Goal: Obtain resource: Download file/media

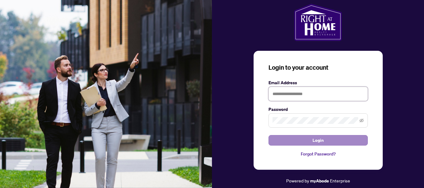
type input "**********"
click at [317, 138] on span "Login" at bounding box center [318, 141] width 11 height 10
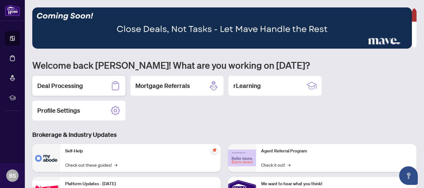
click at [69, 83] on h2 "Deal Processing" at bounding box center [60, 86] width 46 height 9
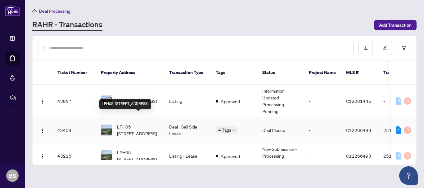
click at [143, 124] on span "LPH05-[STREET_ADDRESS]" at bounding box center [138, 131] width 42 height 14
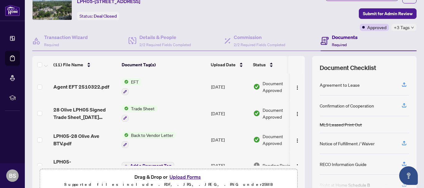
scroll to position [28, 0]
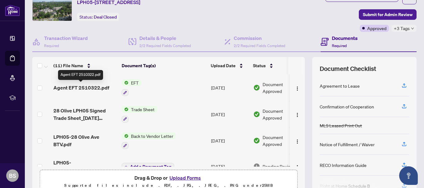
click at [78, 84] on span "Agent EFT 2510322.pdf" at bounding box center [81, 87] width 56 height 7
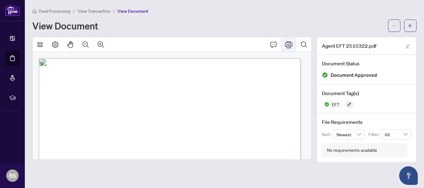
click at [289, 43] on icon "Print" at bounding box center [288, 44] width 7 height 7
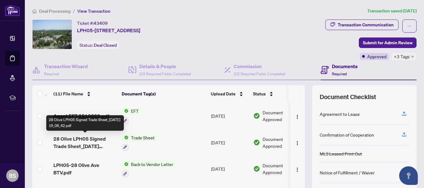
click at [83, 140] on span "28 Olive LPH05 Signed Trade Sheet_[DATE] 19_06_42.pdf" at bounding box center [84, 142] width 63 height 15
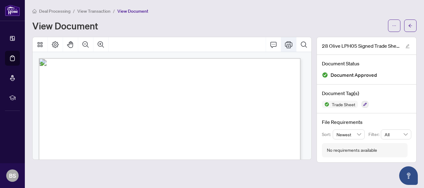
click at [287, 42] on icon "Print" at bounding box center [288, 44] width 7 height 7
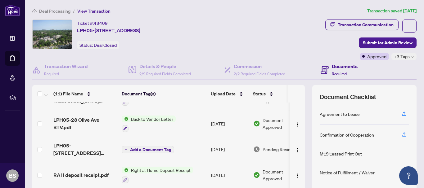
scroll to position [47, 0]
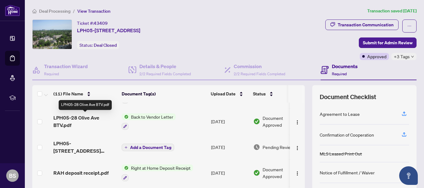
click at [67, 119] on span "LPH05-28 Olive Ave BTV.pdf" at bounding box center [84, 121] width 63 height 15
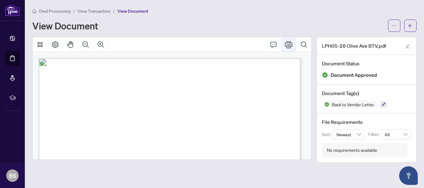
click at [286, 44] on icon "Print" at bounding box center [288, 44] width 7 height 7
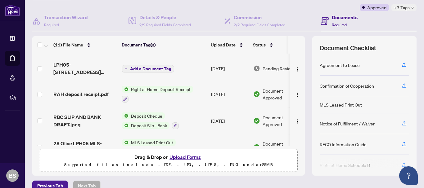
scroll to position [79, 0]
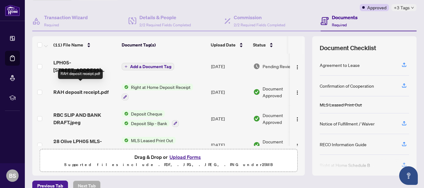
click at [81, 88] on span "RAH deposit receipt.pdf" at bounding box center [80, 91] width 55 height 7
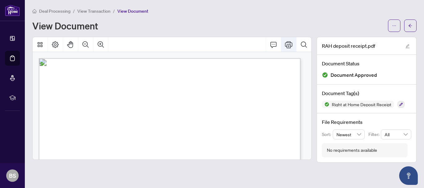
click at [289, 43] on icon "Print" at bounding box center [288, 44] width 7 height 7
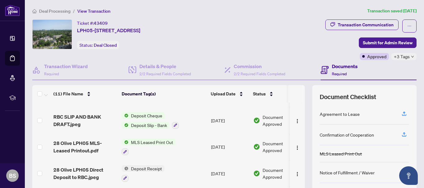
scroll to position [129, 0]
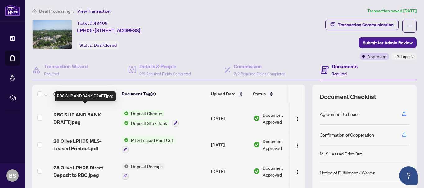
click at [72, 111] on span "RBC SLIP AND BANK DRAFT.jpeg" at bounding box center [84, 118] width 63 height 15
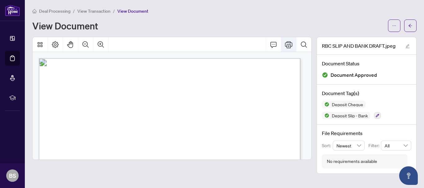
click at [289, 43] on icon "Print" at bounding box center [288, 44] width 7 height 7
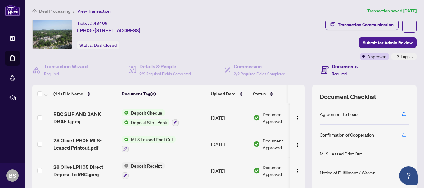
scroll to position [131, 0]
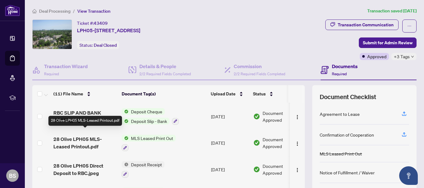
click at [88, 136] on span "28 Olive LPH05 MLS-Leased Printout.pdf" at bounding box center [84, 143] width 63 height 15
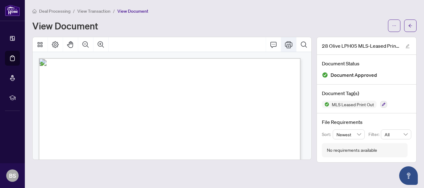
click at [288, 43] on icon "Print" at bounding box center [288, 44] width 7 height 7
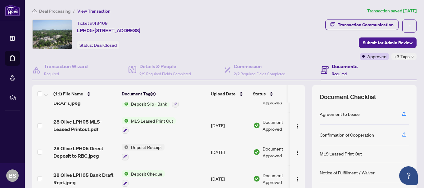
scroll to position [152, 0]
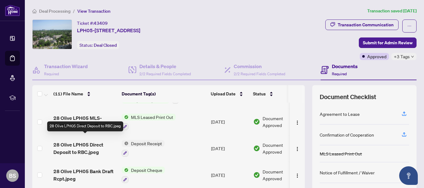
click at [85, 141] on span "28 Olive LPH05 Direct Deposit to RBC.jpeg" at bounding box center [84, 148] width 63 height 15
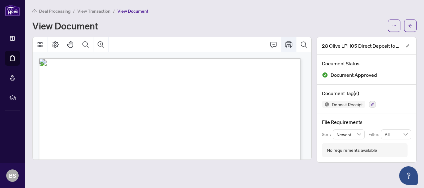
click at [288, 43] on icon "Print" at bounding box center [288, 44] width 7 height 7
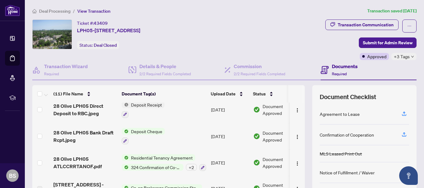
scroll to position [191, 0]
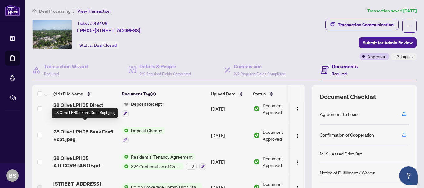
click at [72, 128] on span "28 Olive LPH05 Bank Draft Rcpt.jpeg" at bounding box center [84, 135] width 63 height 15
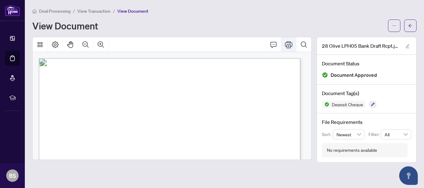
click at [290, 42] on icon "Print" at bounding box center [288, 44] width 7 height 7
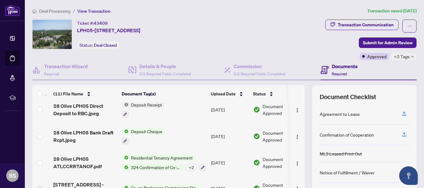
scroll to position [192, 0]
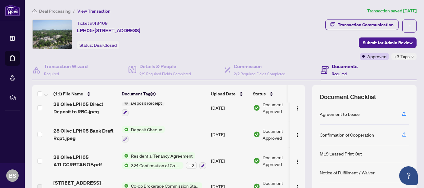
drag, startPoint x: 300, startPoint y: 171, endPoint x: 299, endPoint y: 187, distance: 15.6
click at [299, 187] on div "(11) File Name Document Tag(s) Upload Date Status Agent EFT 2510322.pdf EFT [DA…" at bounding box center [224, 155] width 384 height 140
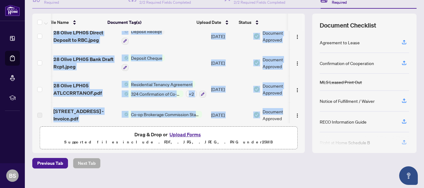
scroll to position [0, 0]
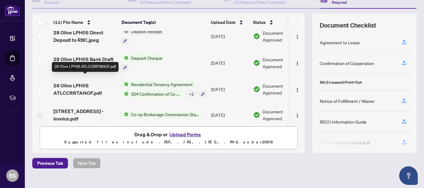
click at [72, 82] on span "28 Olive LPH05 ATLCCRRTANOF.pdf" at bounding box center [84, 89] width 63 height 15
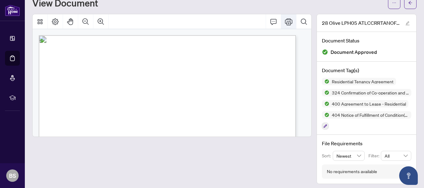
click at [285, 21] on icon "Print" at bounding box center [288, 21] width 7 height 7
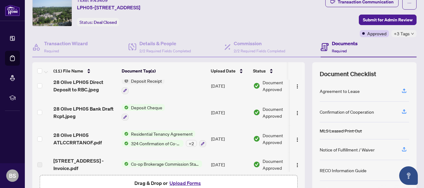
scroll to position [192, 0]
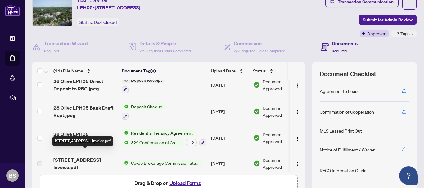
click at [73, 156] on span "[STREET_ADDRESS] - Invoice.pdf" at bounding box center [84, 163] width 63 height 15
click at [81, 156] on span "[STREET_ADDRESS] - Invoice.pdf" at bounding box center [84, 163] width 63 height 15
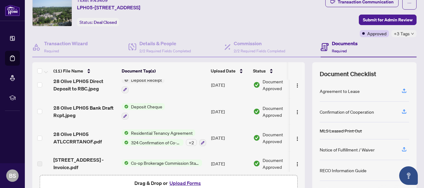
scroll to position [0, 0]
